Goal: Check status: Check status

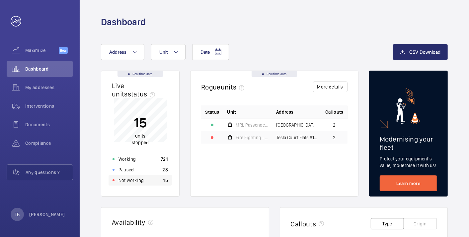
click at [145, 183] on div "Not working 15" at bounding box center [140, 180] width 63 height 11
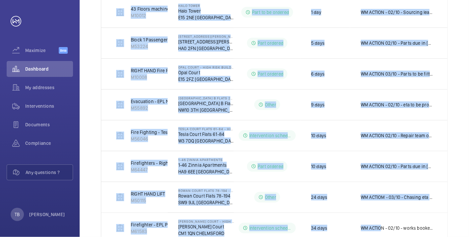
scroll to position [258, 0]
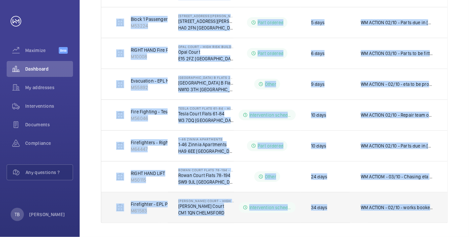
drag, startPoint x: 109, startPoint y: 129, endPoint x: 440, endPoint y: 193, distance: 337.3
click at [440, 193] on table "Units Address Status Stopped since Additional information EPL Passenger Lift M5…" at bounding box center [274, 40] width 346 height 365
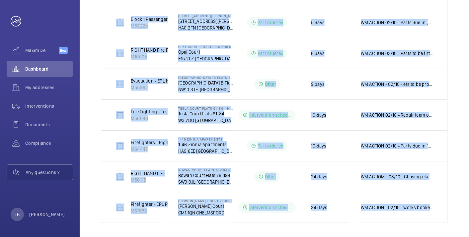
copy table "Units Address Status Stopped since Additional information EPL Passenger Lift M5…"
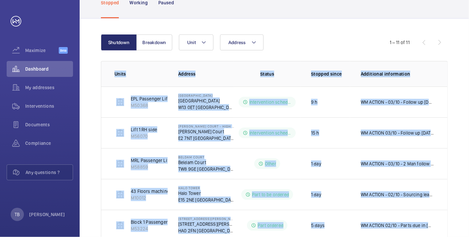
scroll to position [0, 0]
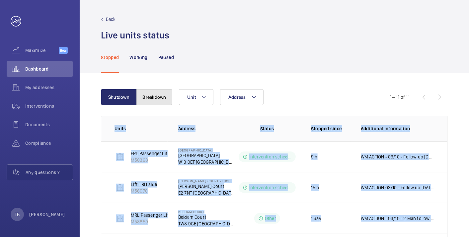
click at [155, 94] on button "Breakdown" at bounding box center [154, 97] width 36 height 16
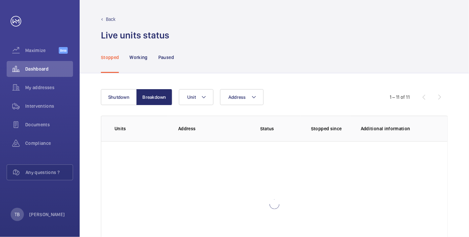
click at [308, 63] on div "Stopped Working Paused" at bounding box center [274, 57] width 347 height 32
click at [43, 66] on span "Dashboard" at bounding box center [49, 69] width 48 height 7
